Goal: Information Seeking & Learning: Learn about a topic

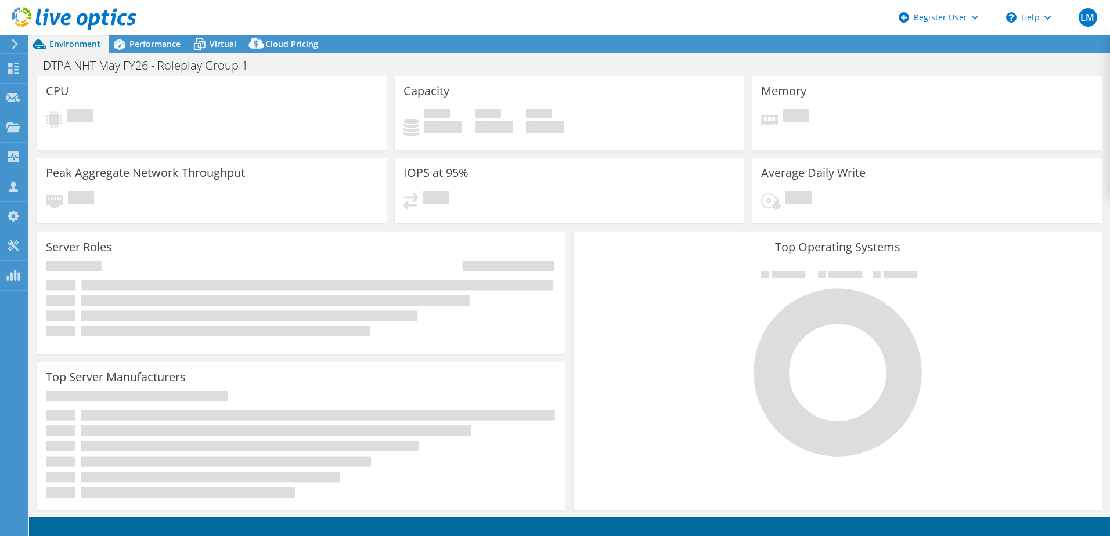
select select "EULondon"
select select "USD"
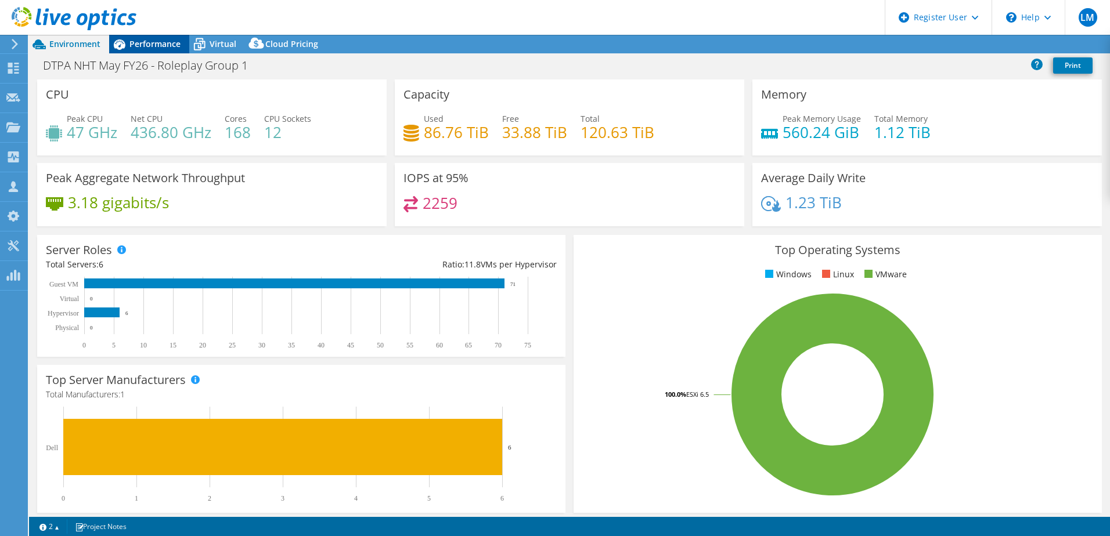
select select "EULondon"
click at [150, 46] on span "Performance" at bounding box center [154, 43] width 51 height 11
select select "EULondon"
select select "USD"
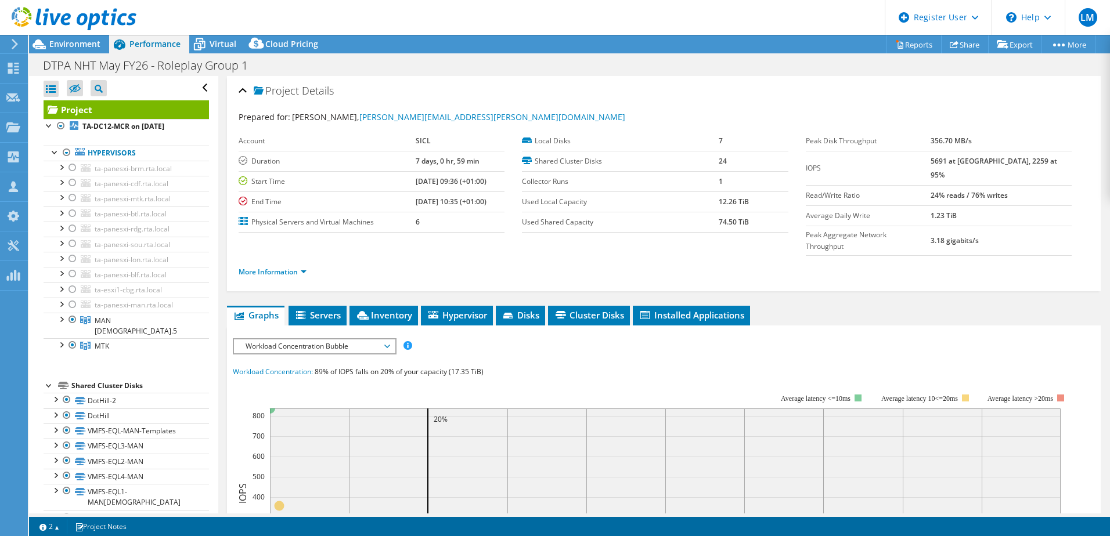
click at [368, 340] on span "Workload Concentration Bubble" at bounding box center [314, 347] width 149 height 14
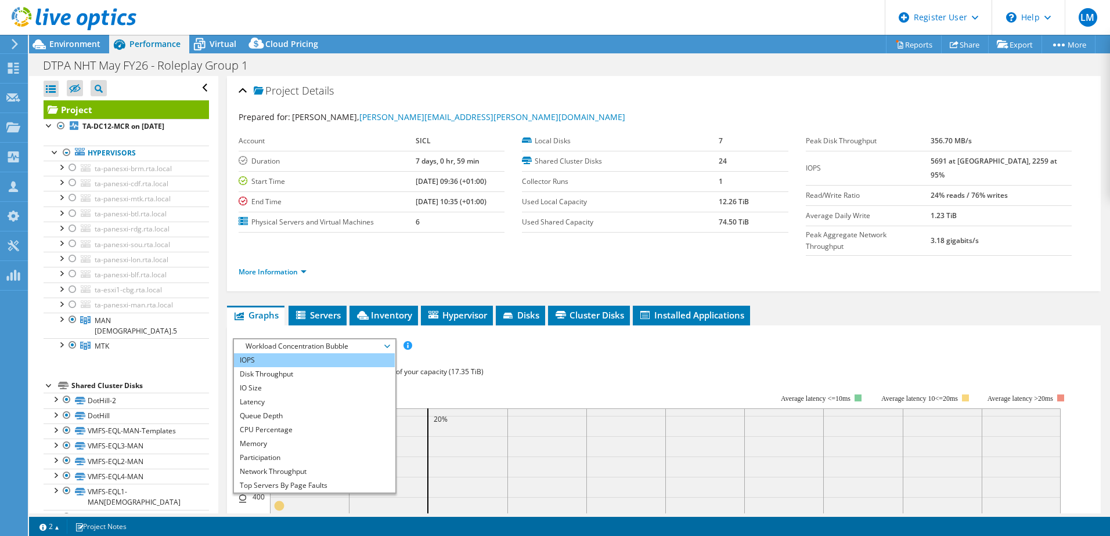
click at [267, 354] on li "IOPS" at bounding box center [314, 361] width 161 height 14
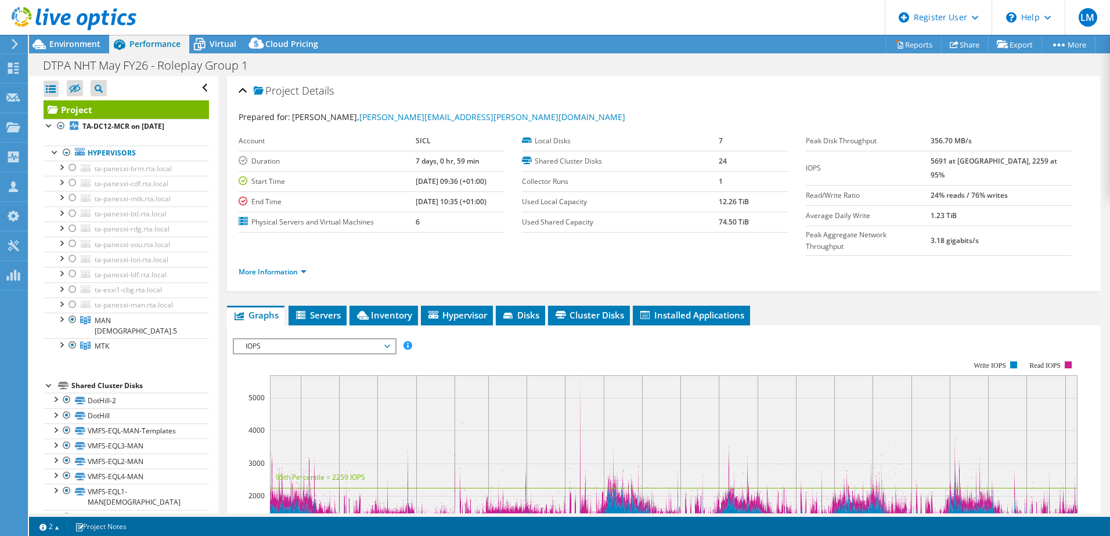
scroll to position [193, 0]
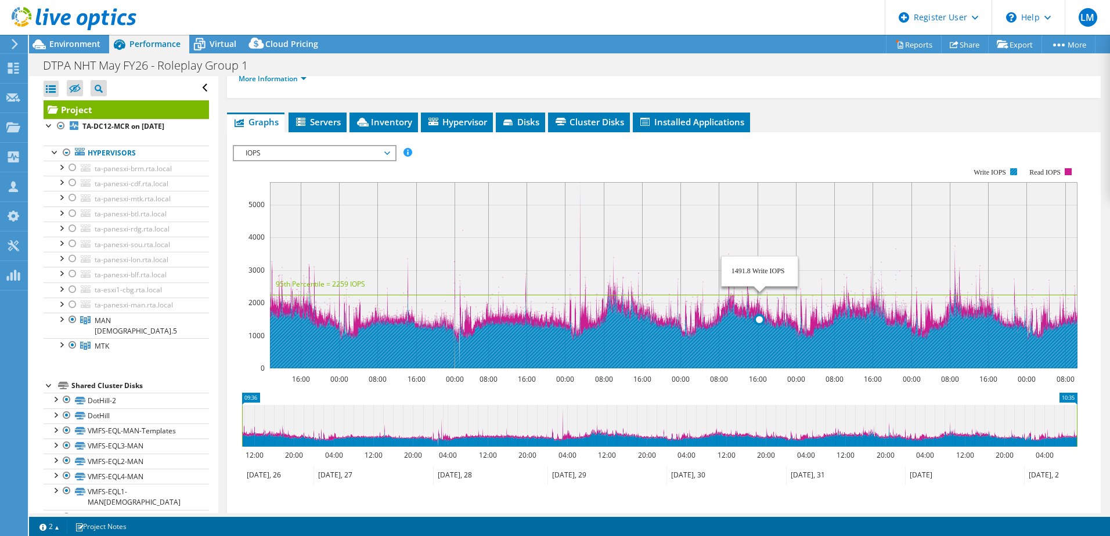
click at [759, 332] on icon at bounding box center [674, 320] width 808 height 96
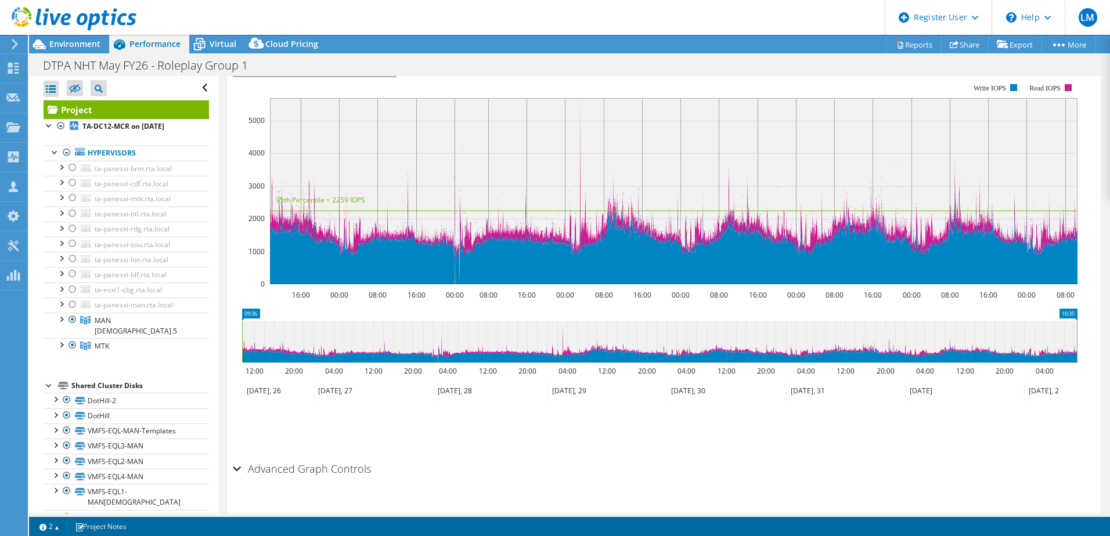
scroll to position [278, 0]
drag, startPoint x: 242, startPoint y: 289, endPoint x: 261, endPoint y: 289, distance: 19.7
click at [261, 308] on icon "10:35 09:36 12:00 20:00 04:00 12:00 20:00 04:00 12:00 20:00 04:00 12:00 20:00 0…" at bounding box center [659, 354] width 853 height 93
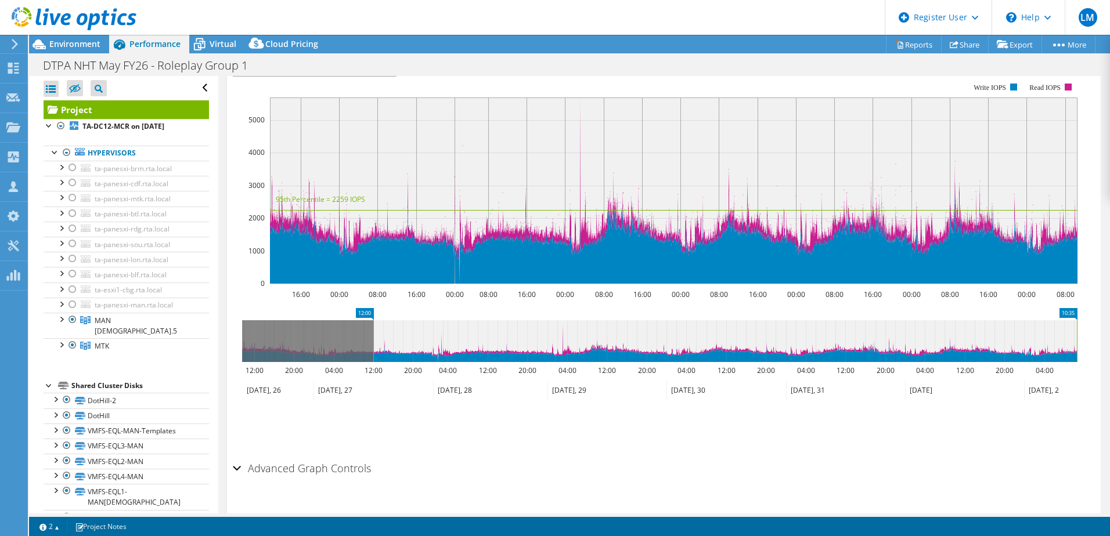
drag, startPoint x: 250, startPoint y: 290, endPoint x: 379, endPoint y: 306, distance: 129.8
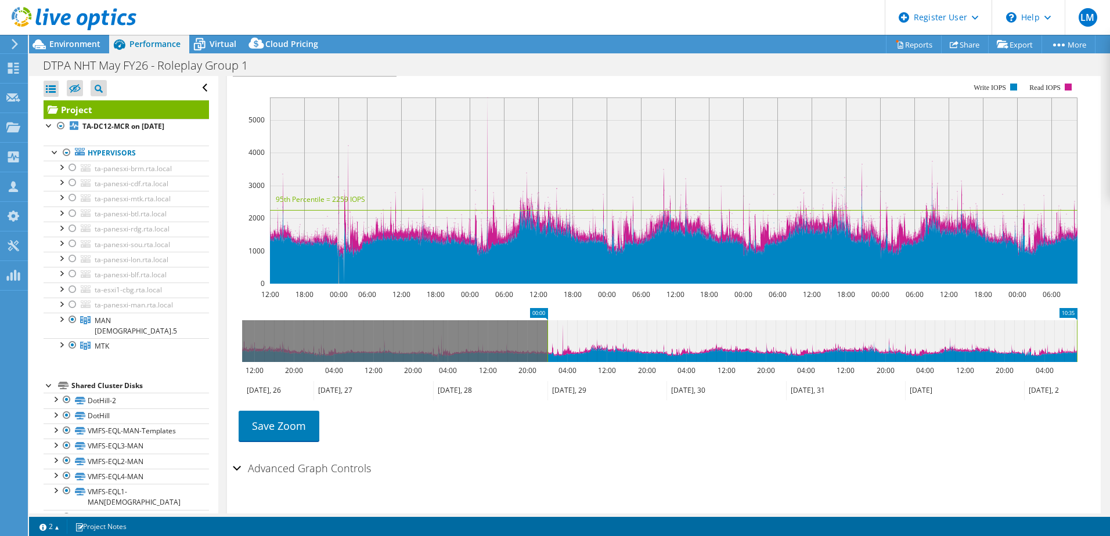
drag, startPoint x: 365, startPoint y: 288, endPoint x: 539, endPoint y: 285, distance: 174.2
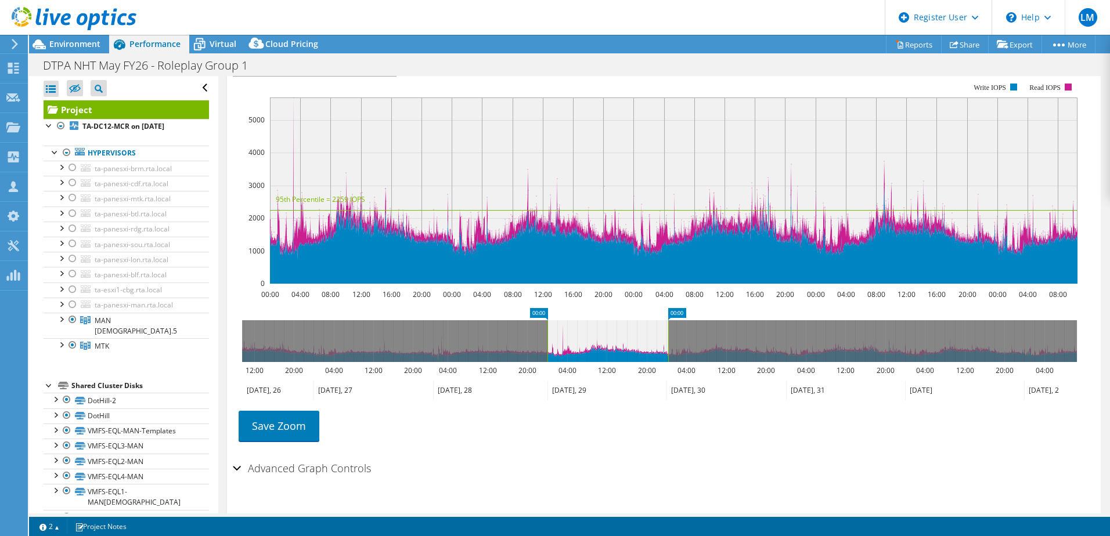
drag, startPoint x: 1068, startPoint y: 286, endPoint x: 659, endPoint y: 299, distance: 408.9
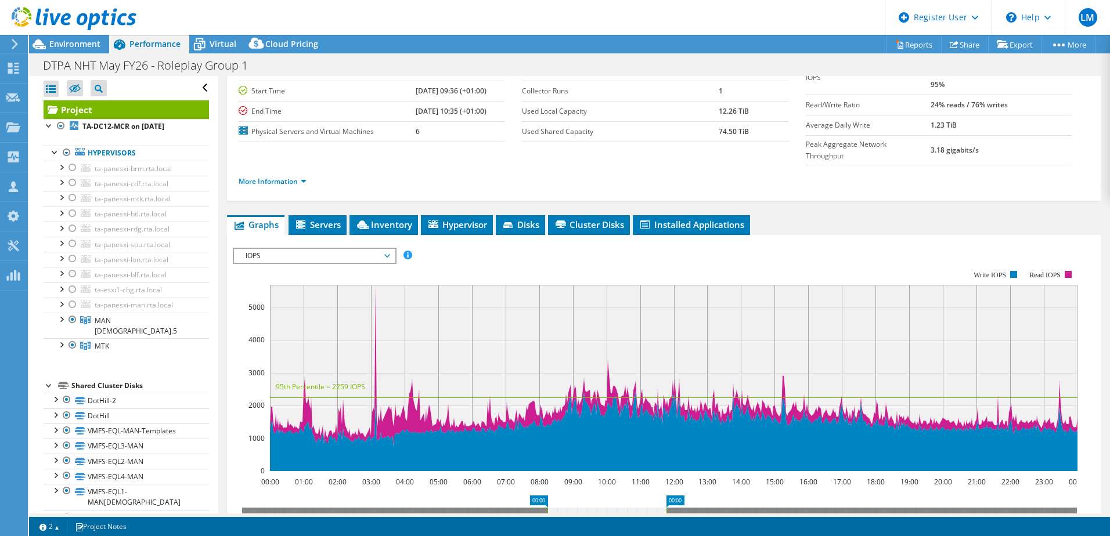
scroll to position [85, 0]
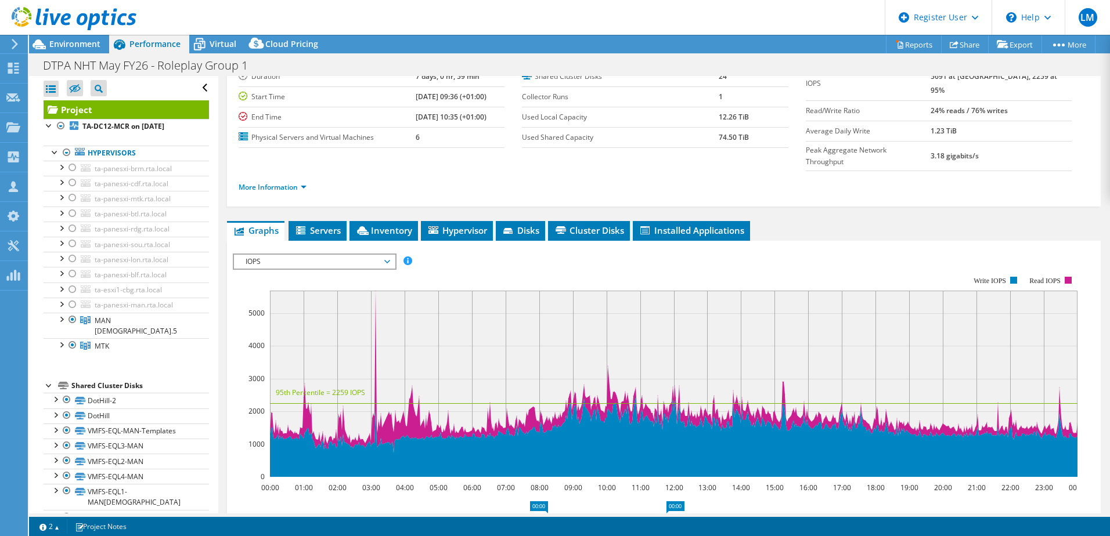
click at [290, 255] on span "IOPS" at bounding box center [314, 262] width 149 height 14
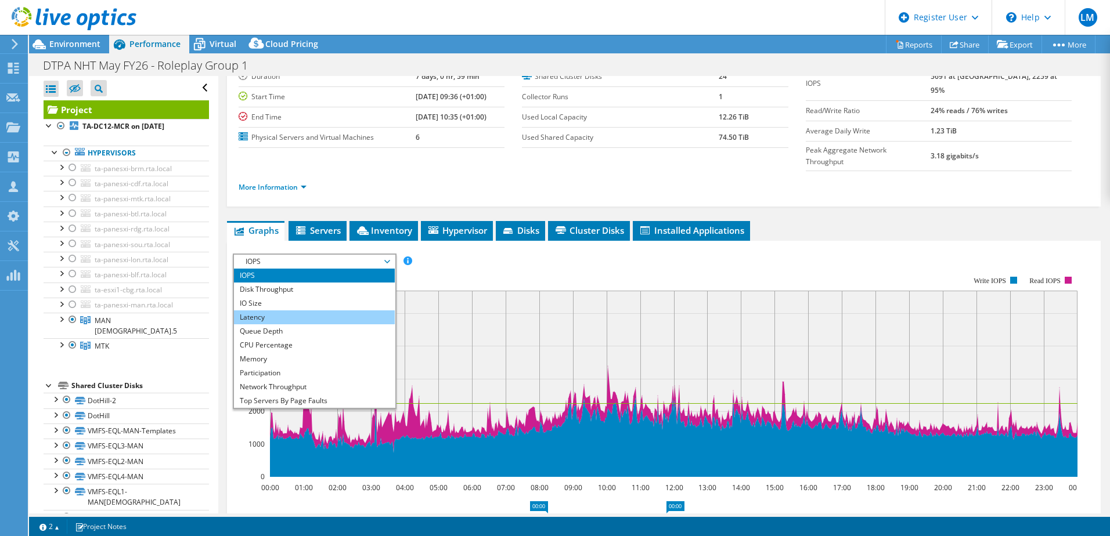
click at [279, 311] on li "Latency" at bounding box center [314, 318] width 161 height 14
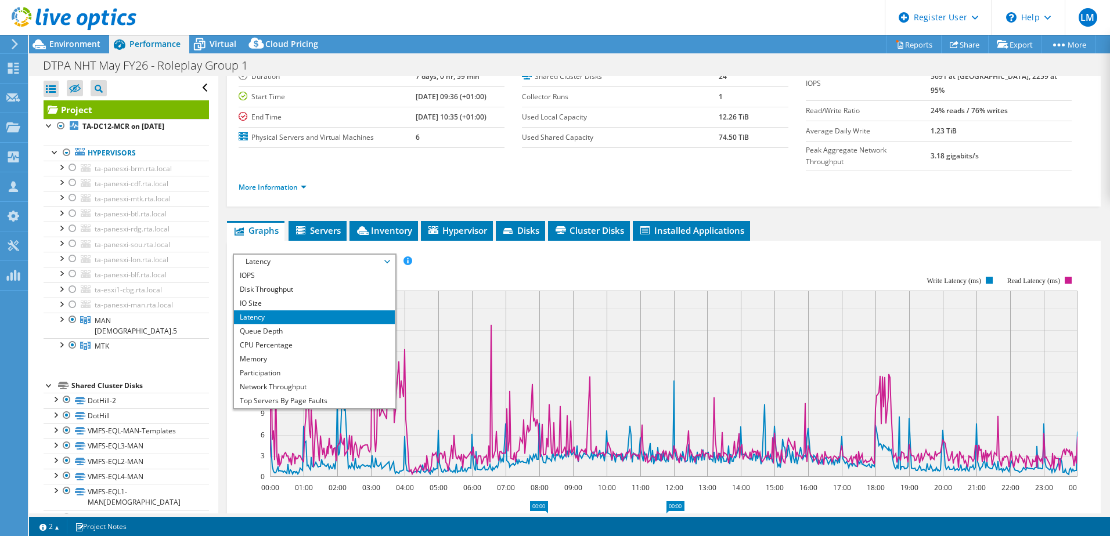
click at [242, 437] on rect at bounding box center [655, 377] width 845 height 232
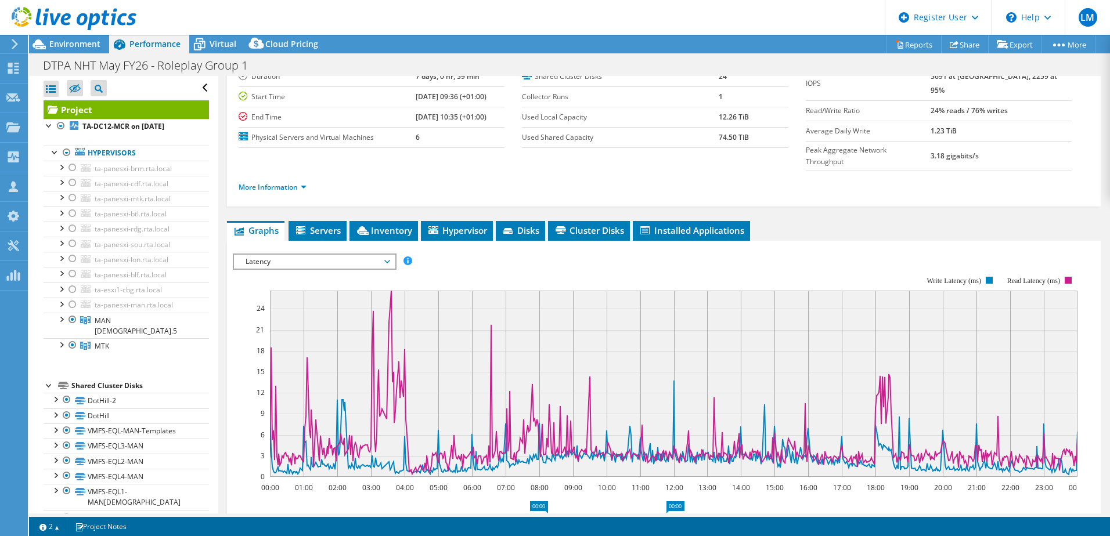
click at [315, 255] on span "Latency" at bounding box center [314, 262] width 149 height 14
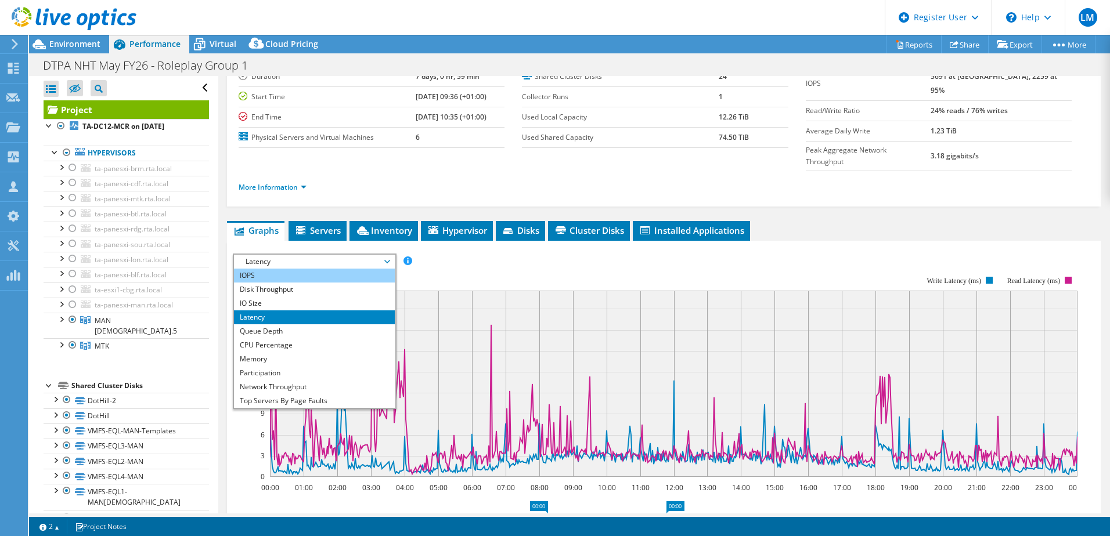
click at [269, 269] on li "IOPS" at bounding box center [314, 276] width 161 height 14
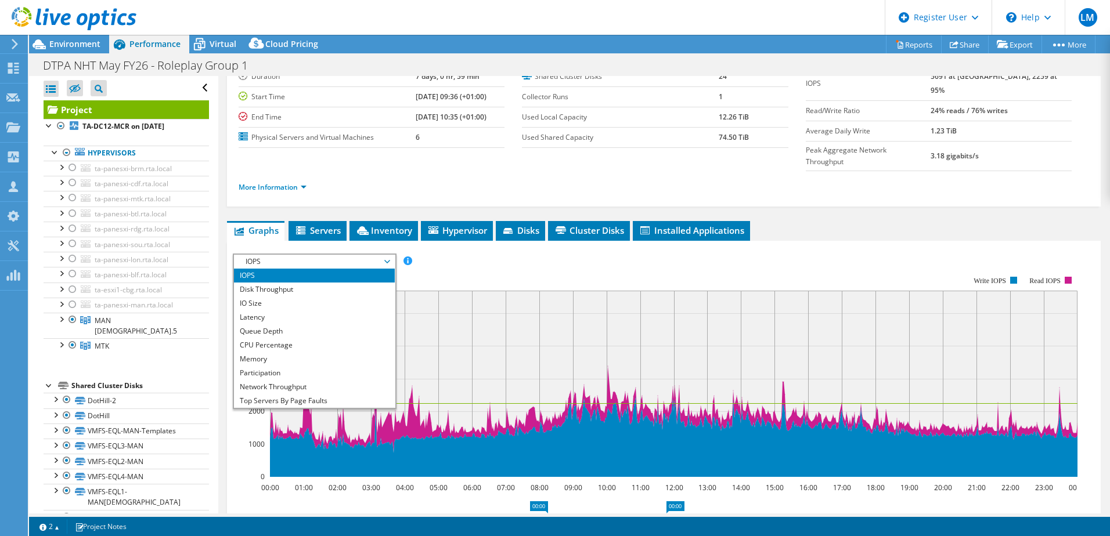
click at [232, 462] on section "IOPS Disk Throughput IO Size Latency Queue Depth CPU Percentage Memory Page Fau…" at bounding box center [664, 475] width 874 height 469
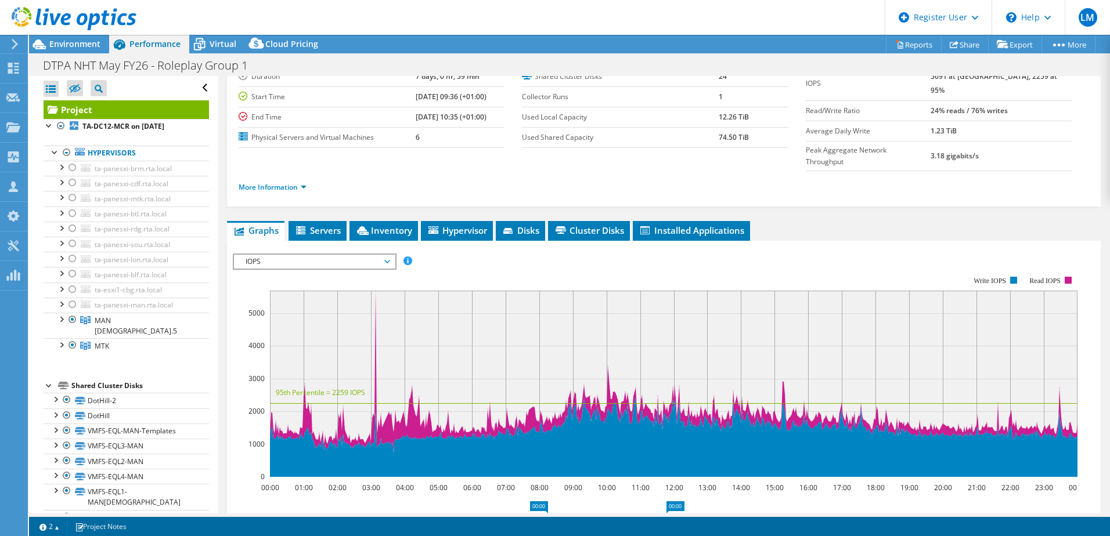
scroll to position [0, 0]
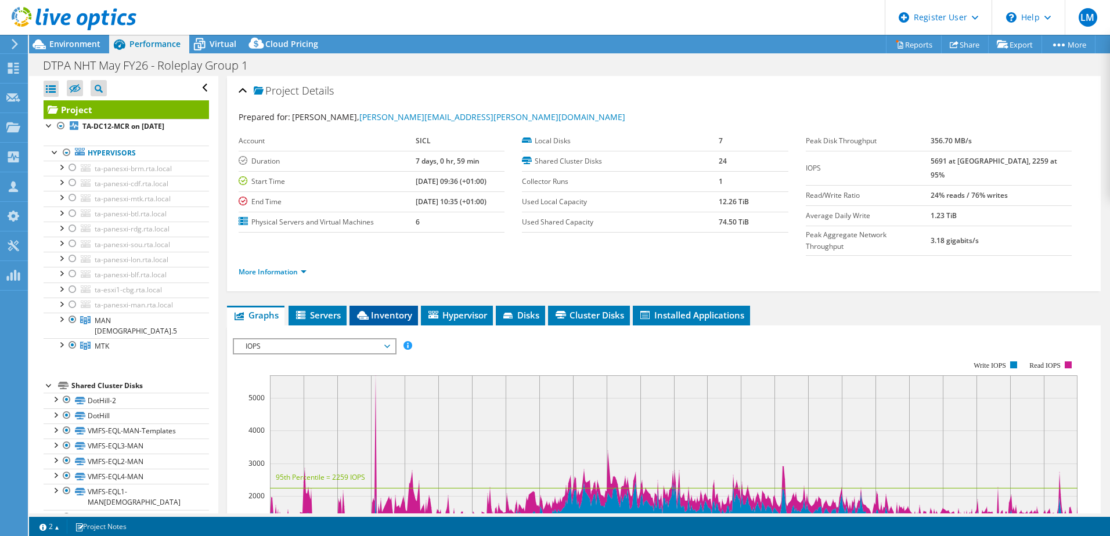
click at [384, 306] on li "Inventory" at bounding box center [384, 316] width 69 height 20
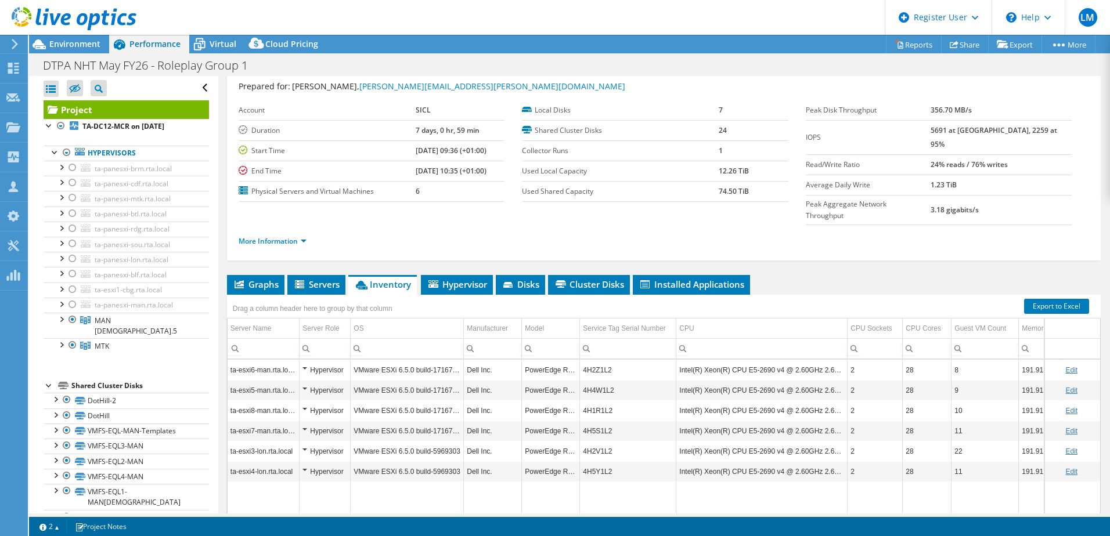
scroll to position [80, 0]
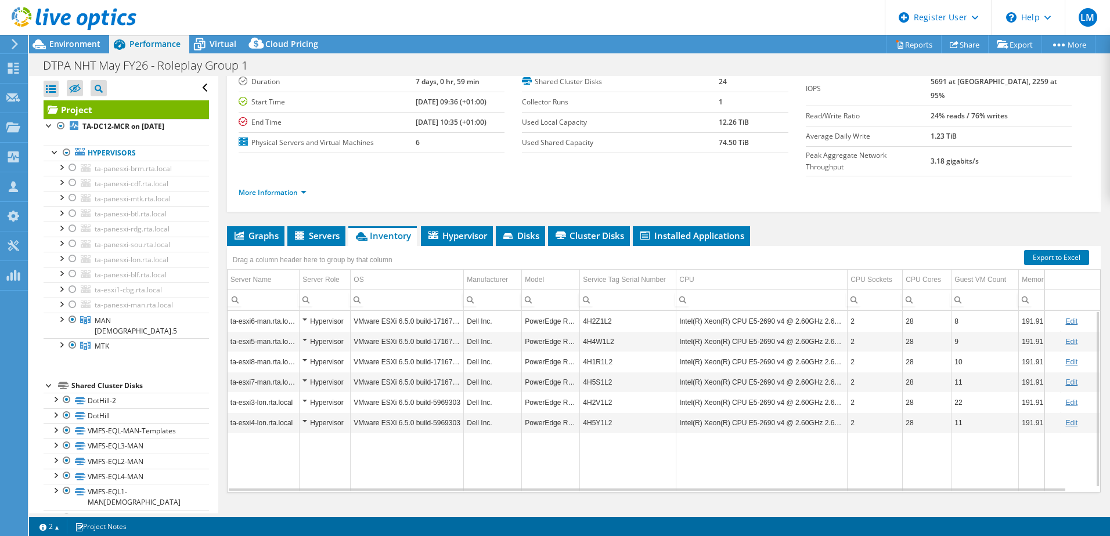
click at [599, 311] on td "4H2Z1L2" at bounding box center [628, 321] width 96 height 20
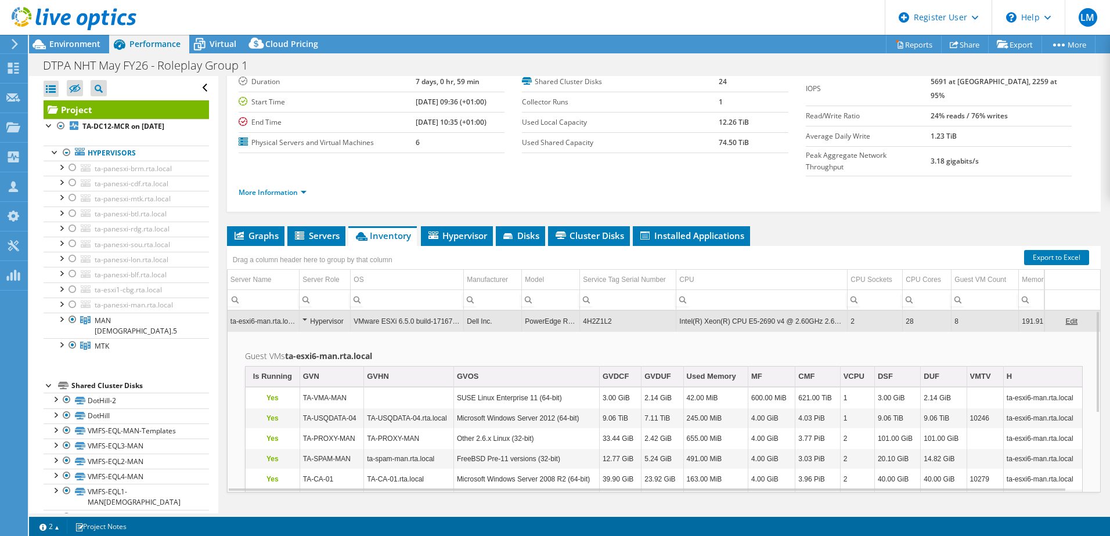
click at [599, 311] on td "4H2Z1L2" at bounding box center [628, 321] width 96 height 20
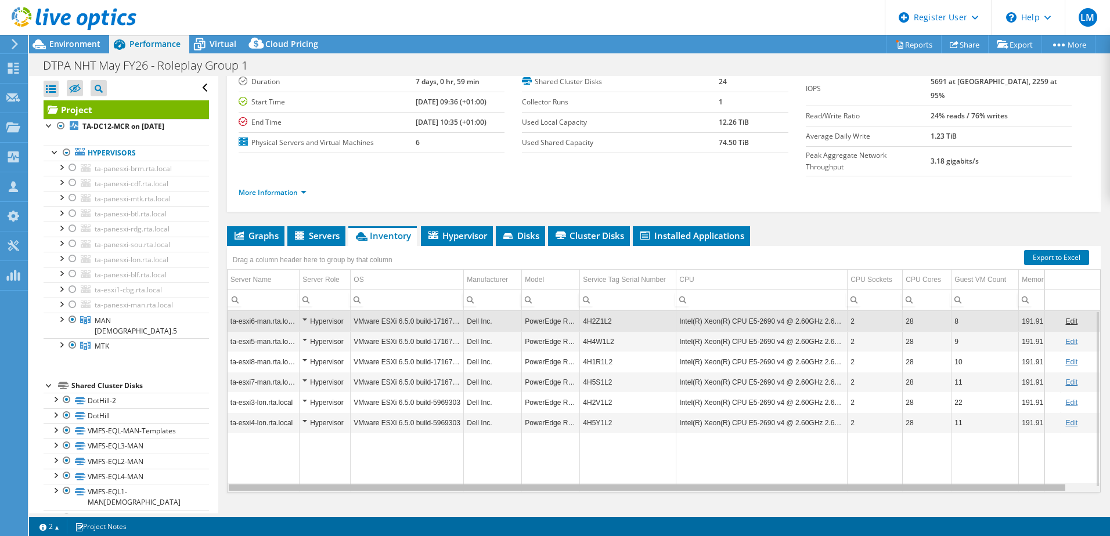
drag, startPoint x: 957, startPoint y: 466, endPoint x: 793, endPoint y: 453, distance: 165.4
click at [808, 455] on body "LM Dell User [PERSON_NAME] [PERSON_NAME][EMAIL_ADDRESS][PERSON_NAME][DOMAIN_NAM…" at bounding box center [555, 268] width 1110 height 536
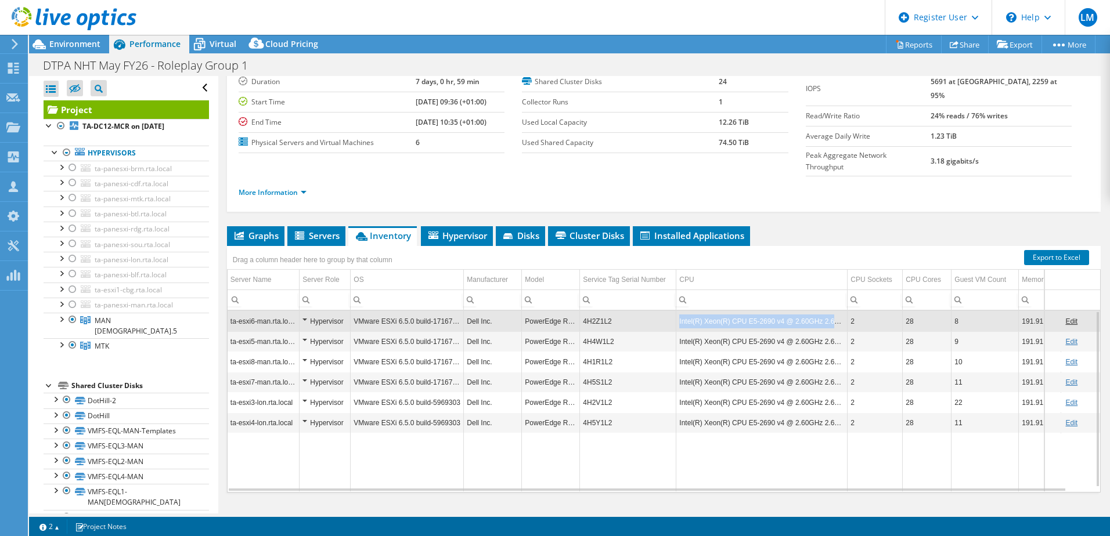
drag, startPoint x: 679, startPoint y: 298, endPoint x: 844, endPoint y: 304, distance: 164.4
click at [844, 311] on td "Intel(R) Xeon(R) CPU E5-2690 v4 @ 2.60GHz 2.60 GHz" at bounding box center [761, 321] width 171 height 20
drag, startPoint x: 844, startPoint y: 300, endPoint x: 680, endPoint y: 300, distance: 163.7
click at [680, 311] on td "Intel(R) Xeon(R) CPU E5-2690 v4 @ 2.60GHz 2.60 GHz" at bounding box center [761, 321] width 171 height 20
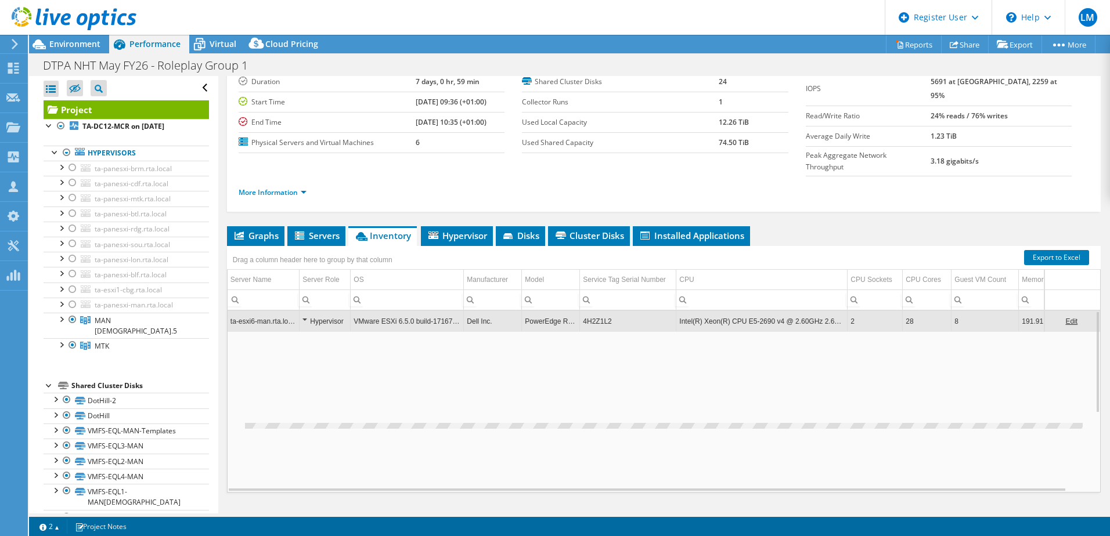
click at [680, 311] on td "Intel(R) Xeon(R) CPU E5-2690 v4 @ 2.60GHz 2.60 GHz" at bounding box center [761, 321] width 171 height 20
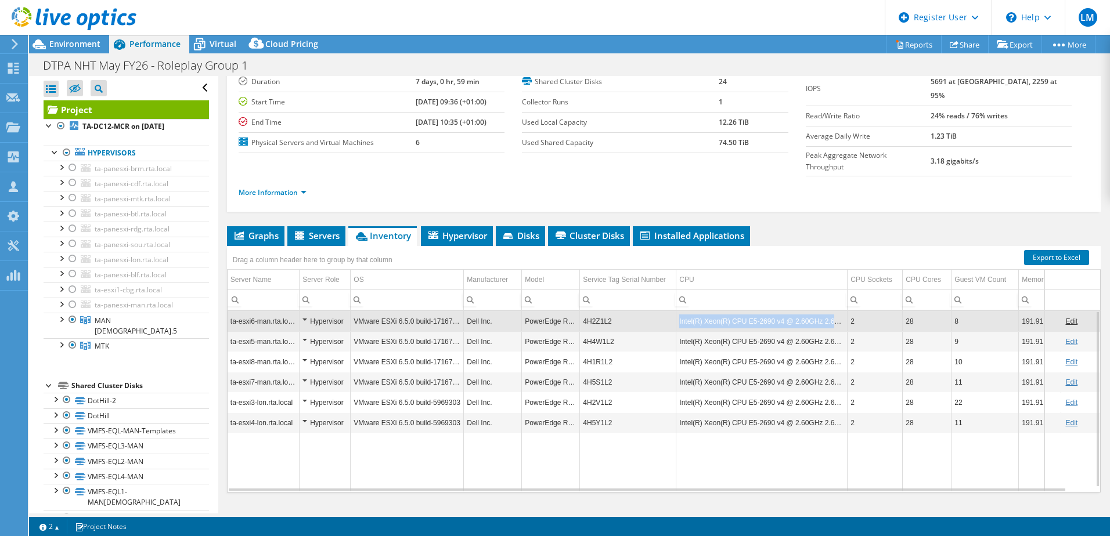
drag, startPoint x: 680, startPoint y: 300, endPoint x: 842, endPoint y: 300, distance: 162.0
click at [842, 311] on td "Intel(R) Xeon(R) CPU E5-2690 v4 @ 2.60GHz 2.60 GHz" at bounding box center [761, 321] width 171 height 20
click at [830, 311] on td "Intel(R) Xeon(R) CPU E5-2690 v4 @ 2.60GHz 2.60 GHz" at bounding box center [761, 321] width 171 height 20
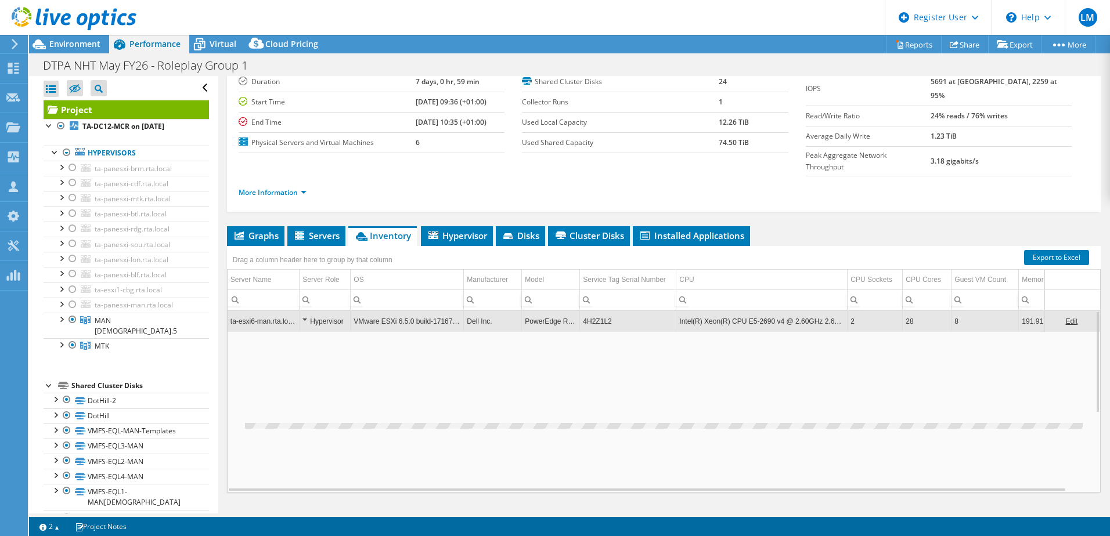
click at [830, 311] on td "Intel(R) Xeon(R) CPU E5-2690 v4 @ 2.60GHz 2.60 GHz" at bounding box center [761, 321] width 171 height 20
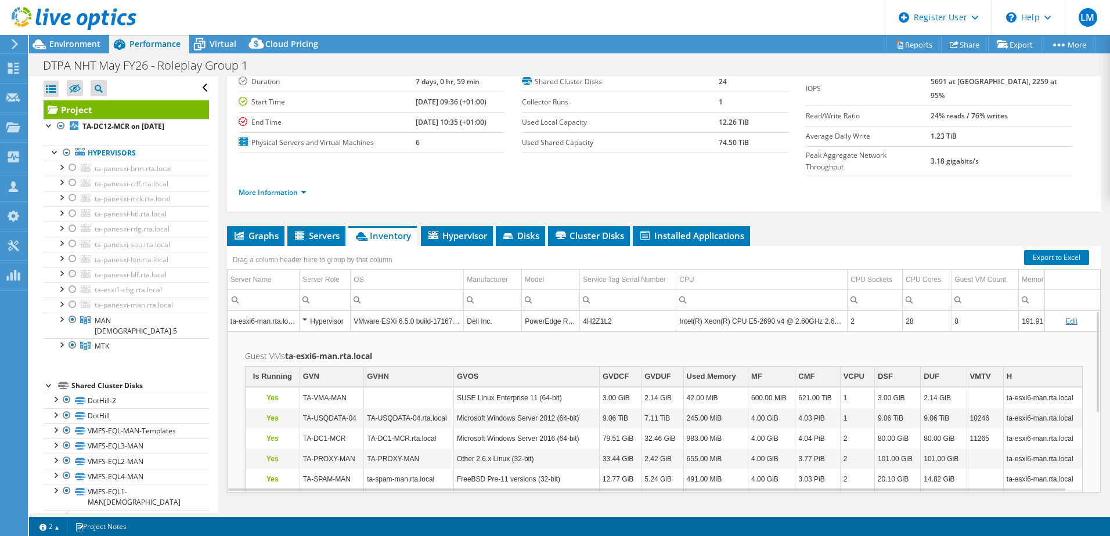
click at [719, 311] on td "Intel(R) Xeon(R) CPU E5-2690 v4 @ 2.60GHz 2.60 GHz" at bounding box center [761, 321] width 171 height 20
drag, startPoint x: 719, startPoint y: 297, endPoint x: 676, endPoint y: 297, distance: 43.0
click at [676, 311] on td "Intel(R) Xeon(R) CPU E5-2690 v4 @ 2.60GHz 2.60 GHz" at bounding box center [761, 321] width 171 height 20
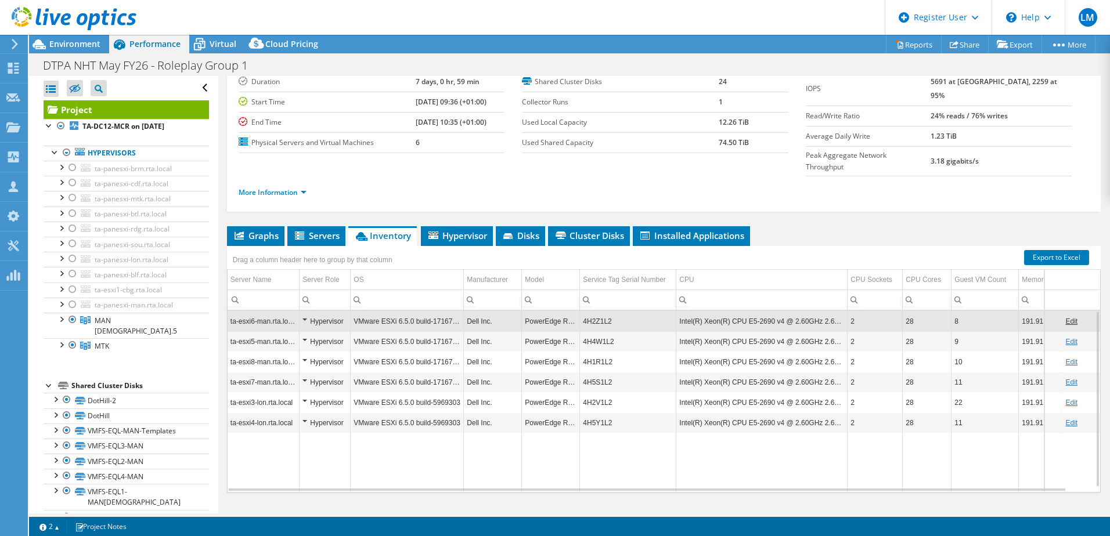
drag, startPoint x: 845, startPoint y: 304, endPoint x: 833, endPoint y: 304, distance: 12.8
click at [833, 311] on td "Intel(R) Xeon(R) CPU E5-2690 v4 @ 2.60GHz 2.60 GHz" at bounding box center [761, 321] width 171 height 20
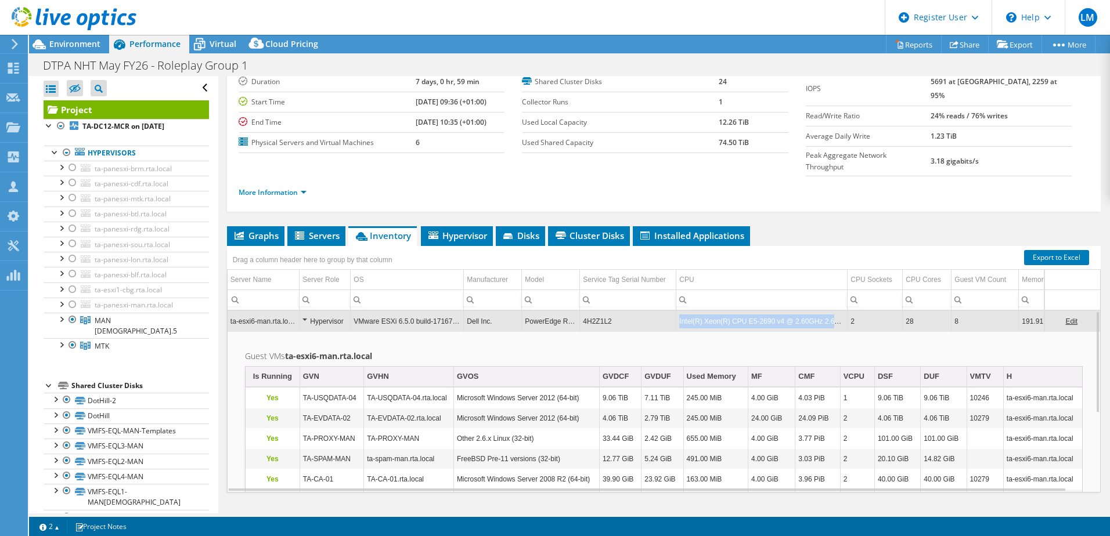
copy td "Intel(R) Xeon(R) CPU E5-2690 v4 @ 2.60GHz 2.60 GHz"
drag, startPoint x: 846, startPoint y: 298, endPoint x: 680, endPoint y: 296, distance: 166.7
click at [680, 311] on td "Intel(R) Xeon(R) CPU E5-2690 v4 @ 2.60GHz 2.60 GHz" at bounding box center [761, 321] width 171 height 20
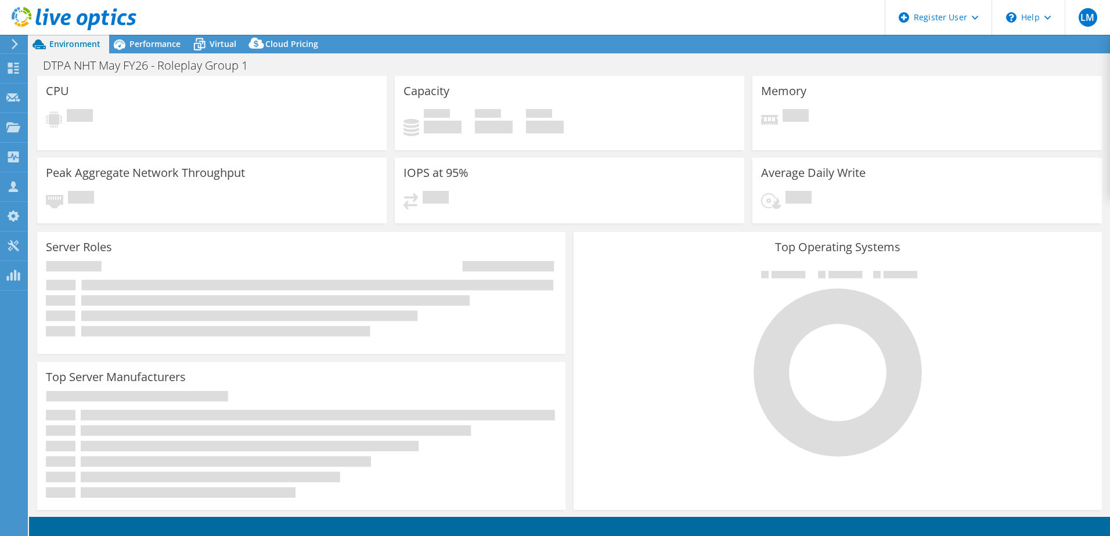
select select "EULondon"
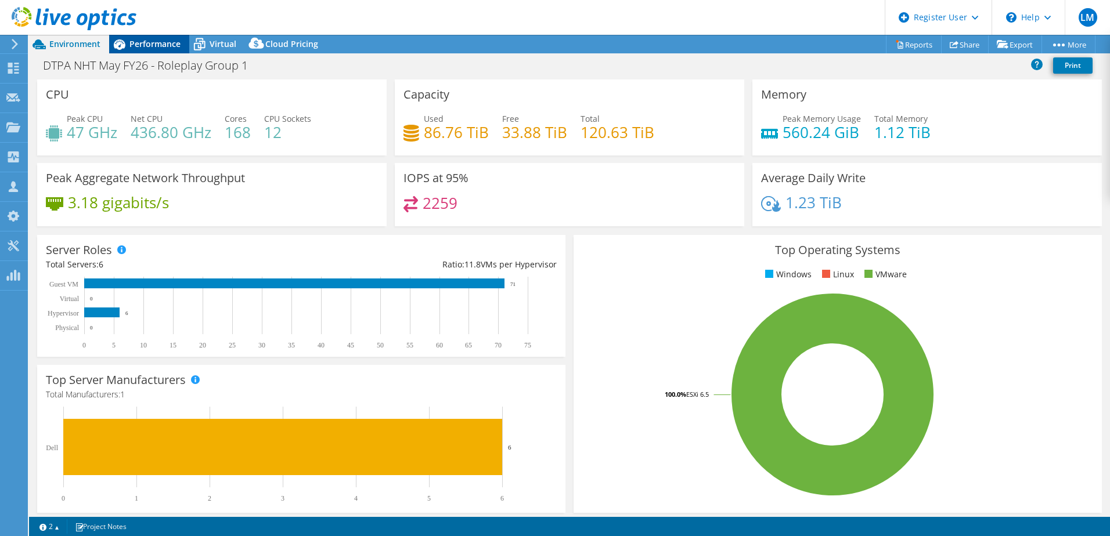
click at [148, 46] on span "Performance" at bounding box center [154, 43] width 51 height 11
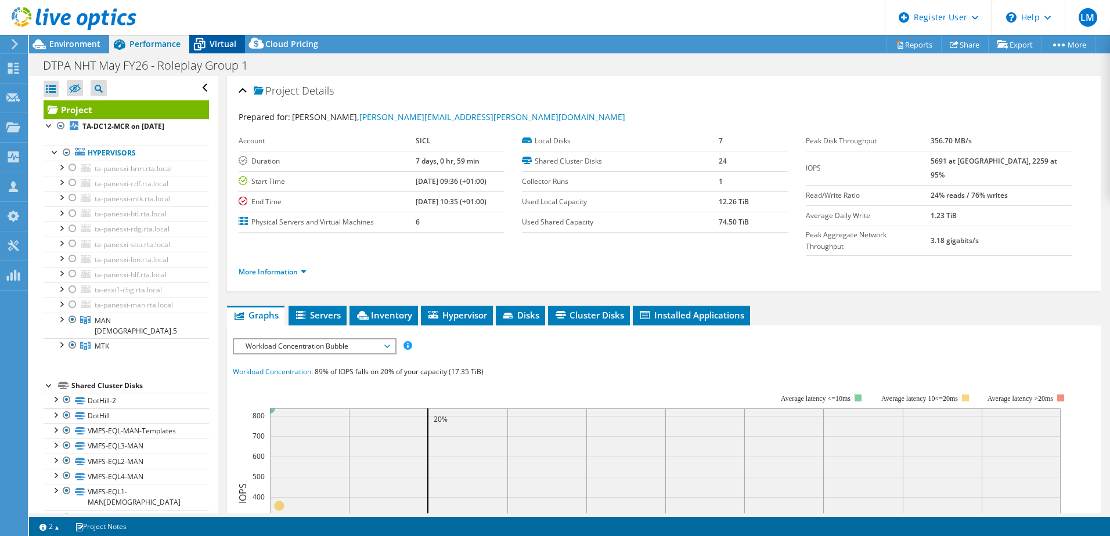
click at [196, 42] on icon at bounding box center [200, 40] width 8 height 4
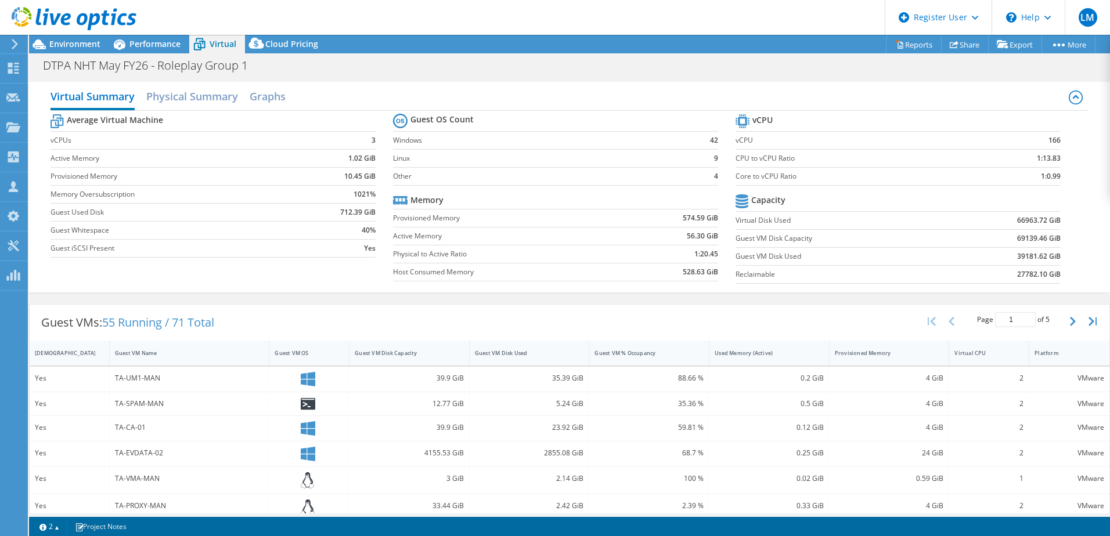
click at [1049, 142] on b "166" at bounding box center [1055, 141] width 12 height 12
copy b "166"
click at [141, 39] on span "Performance" at bounding box center [154, 43] width 51 height 11
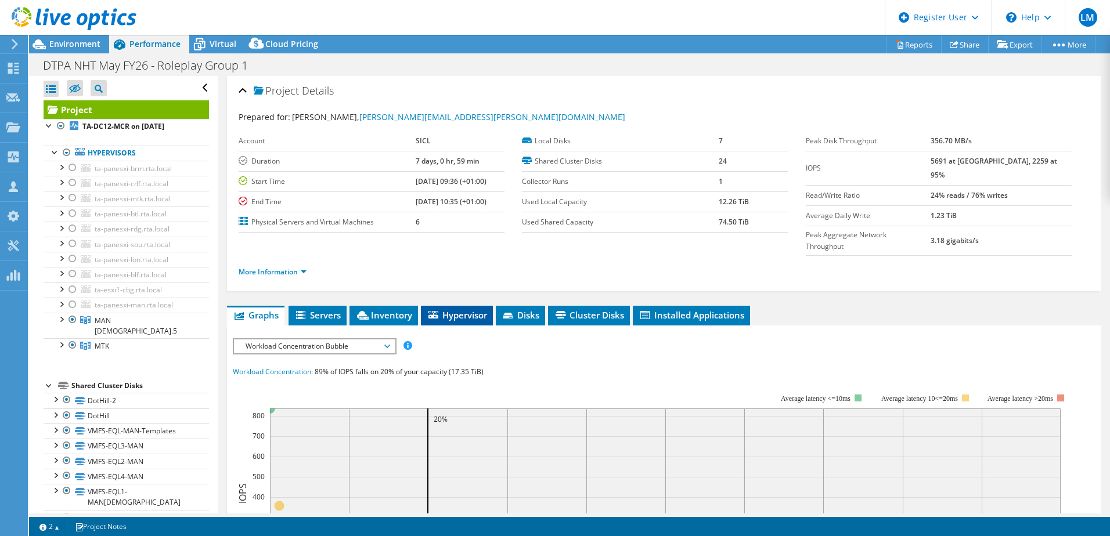
click at [443, 309] on span "Hypervisor" at bounding box center [457, 315] width 60 height 12
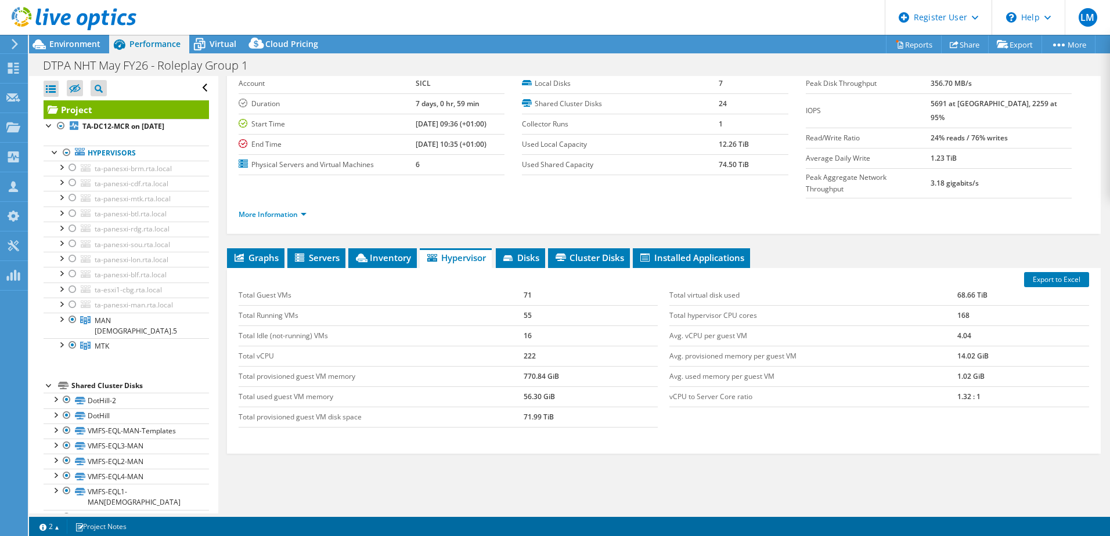
scroll to position [80, 0]
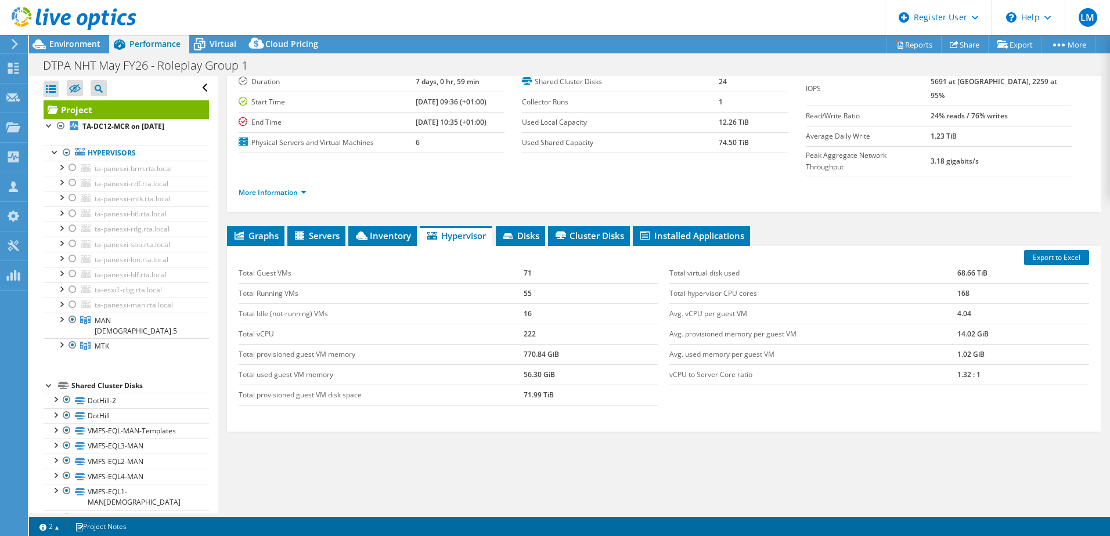
click at [961, 283] on td "168" at bounding box center [1023, 293] width 132 height 20
click at [526, 324] on td "222" at bounding box center [591, 334] width 135 height 20
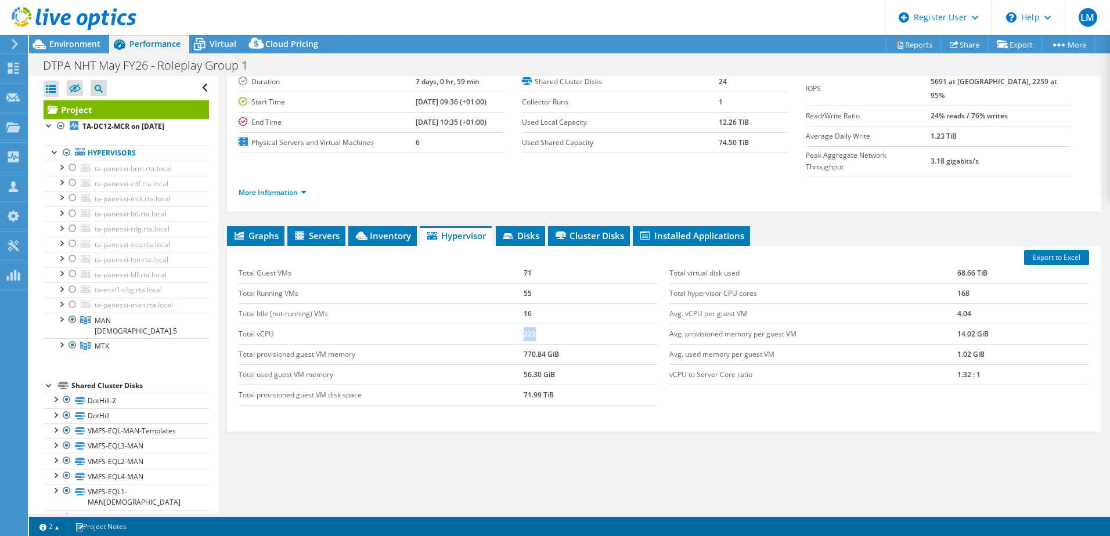
copy td "222"
click at [82, 48] on span "Environment" at bounding box center [74, 43] width 51 height 11
